Goal: Register for event/course

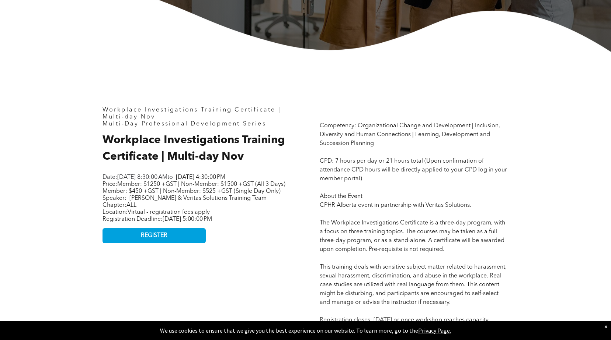
scroll to position [295, 0]
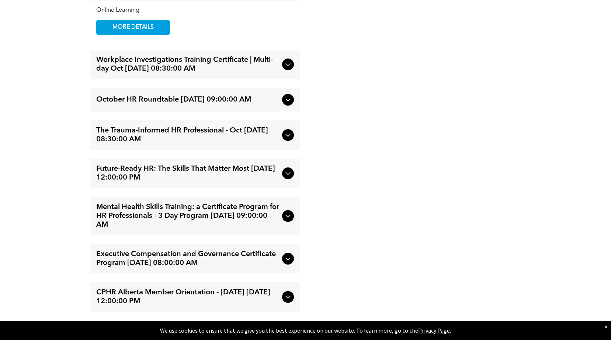
scroll to position [1253, 0]
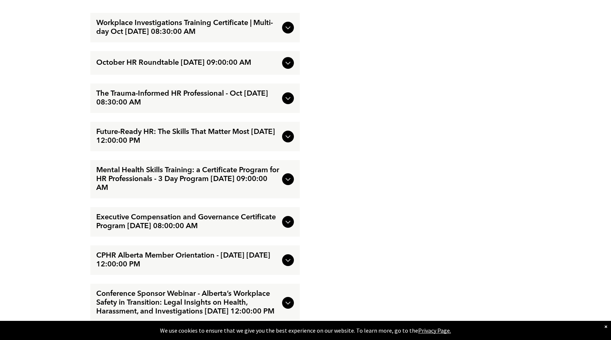
click at [285, 32] on icon at bounding box center [287, 27] width 9 height 9
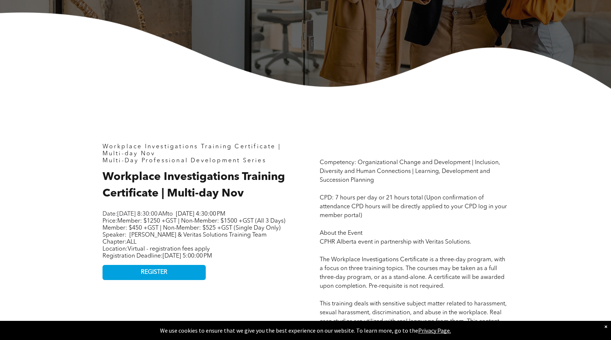
scroll to position [258, 0]
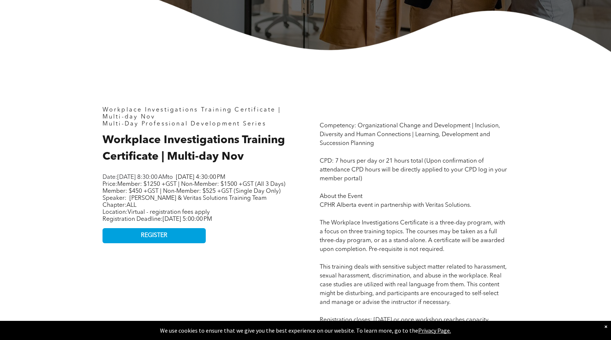
drag, startPoint x: 103, startPoint y: 140, endPoint x: 279, endPoint y: 235, distance: 200.6
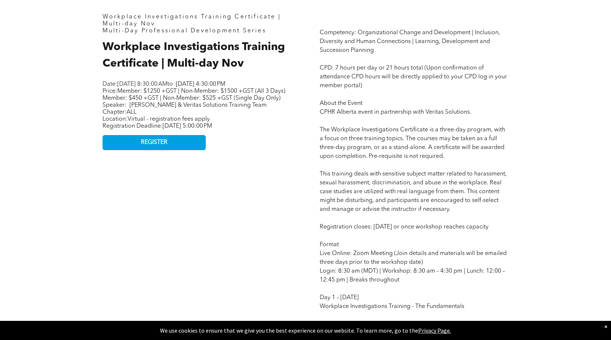
scroll to position [332, 0]
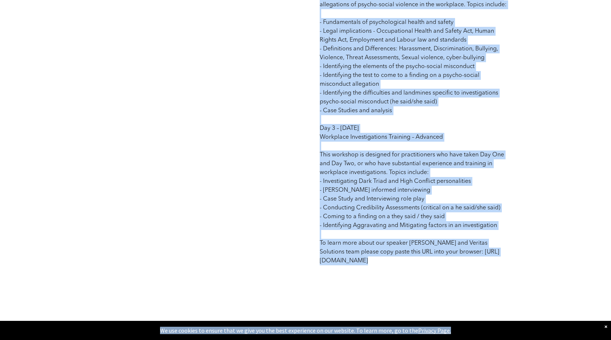
scroll to position [850, 0]
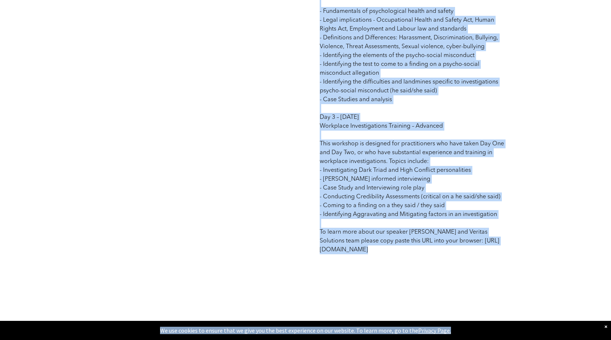
drag, startPoint x: 103, startPoint y: 35, endPoint x: 432, endPoint y: 261, distance: 398.9
copy div "Workplace Investigations Training Certificate | Multi-day Nov Multi-Day Profess…"
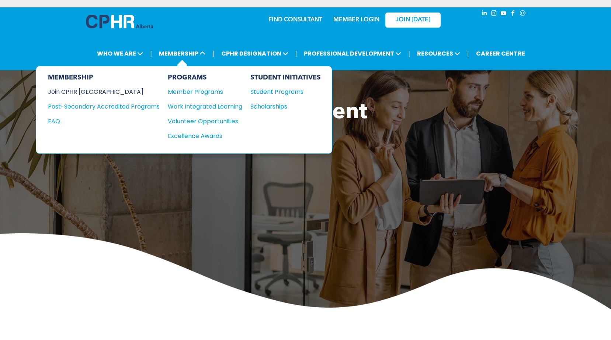
click at [84, 94] on div "Join CPHR [GEOGRAPHIC_DATA]" at bounding box center [98, 91] width 101 height 9
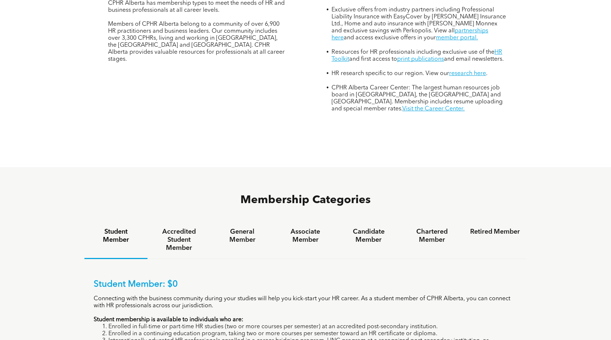
scroll to position [332, 0]
click at [306, 228] on h4 "Associate Member" at bounding box center [305, 236] width 50 height 16
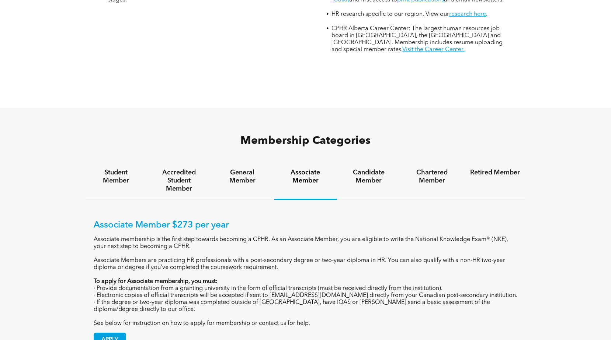
scroll to position [405, 0]
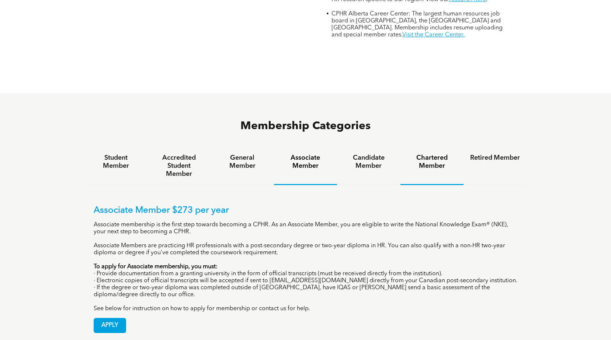
click at [436, 154] on h4 "Chartered Member" at bounding box center [432, 162] width 50 height 16
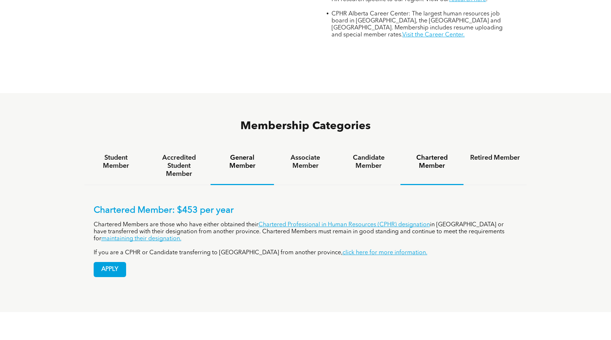
click at [246, 154] on h4 "General Member" at bounding box center [242, 162] width 50 height 16
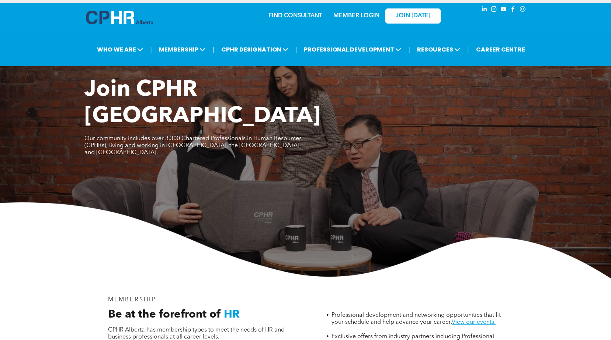
scroll to position [0, 0]
